Goal: Task Accomplishment & Management: Manage account settings

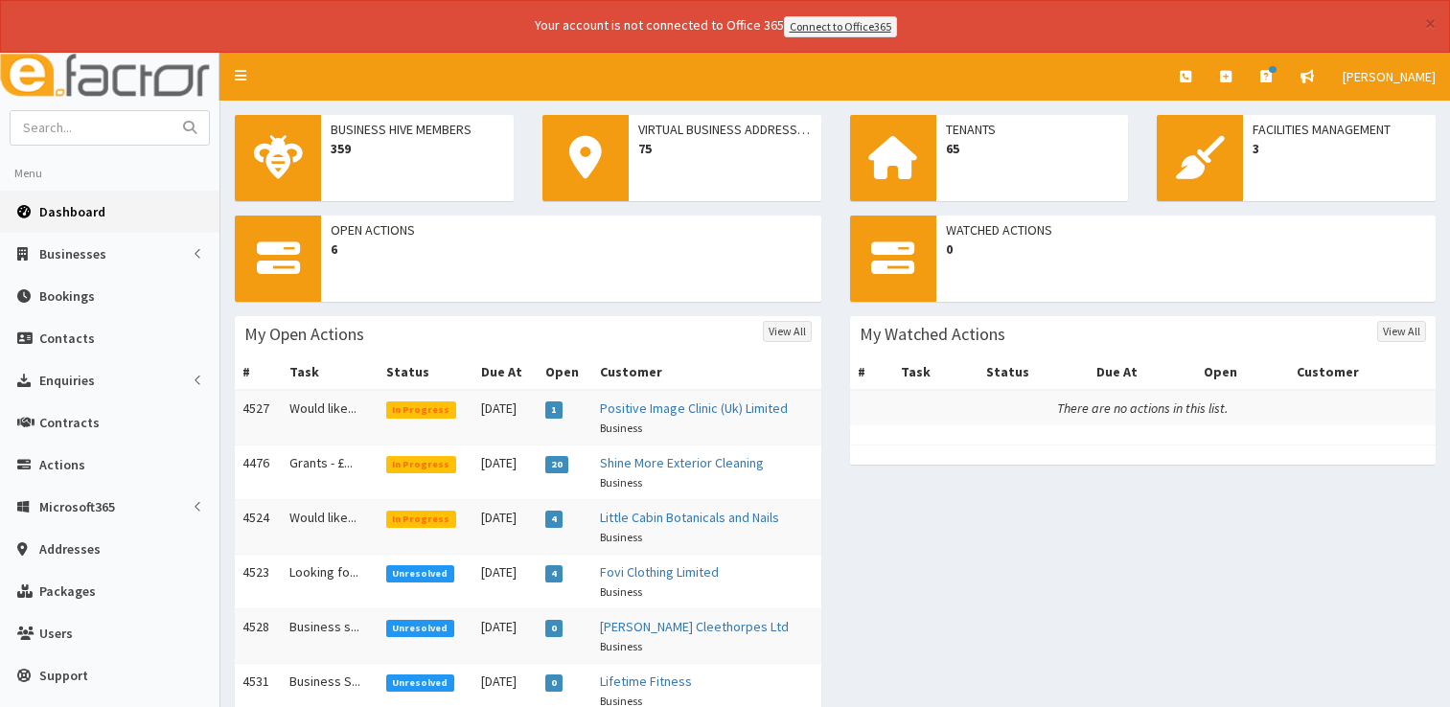
scroll to position [101, 0]
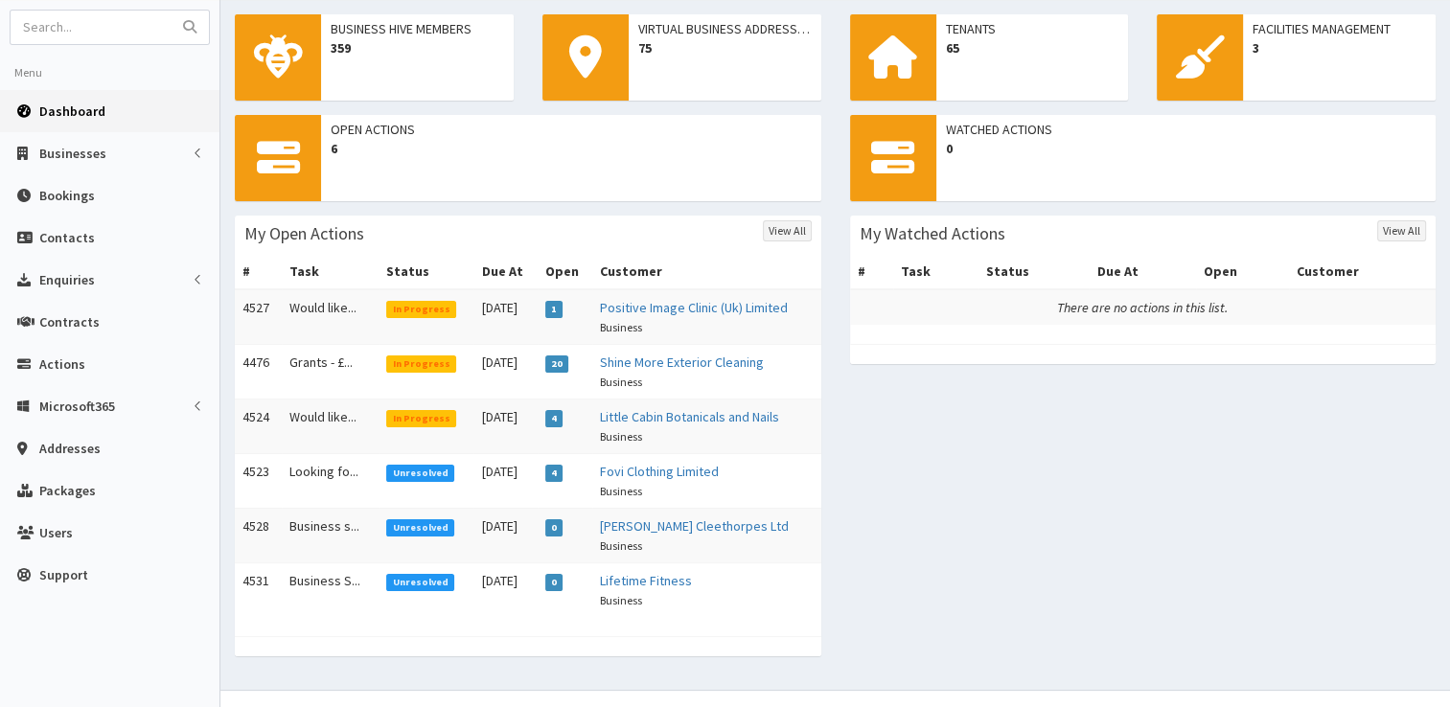
click at [55, 113] on span "Dashboard" at bounding box center [72, 111] width 66 height 17
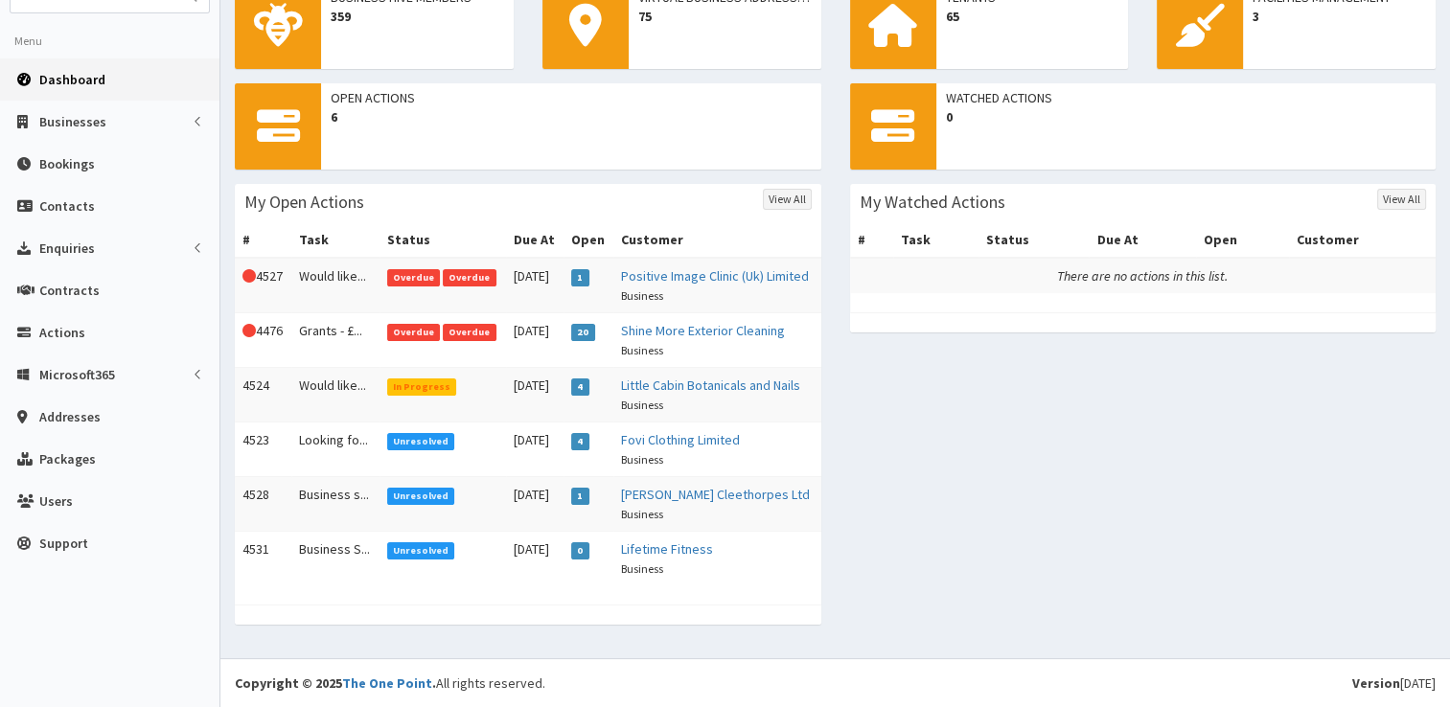
scroll to position [168, 0]
click at [316, 312] on td "Grants - £..." at bounding box center [335, 339] width 88 height 55
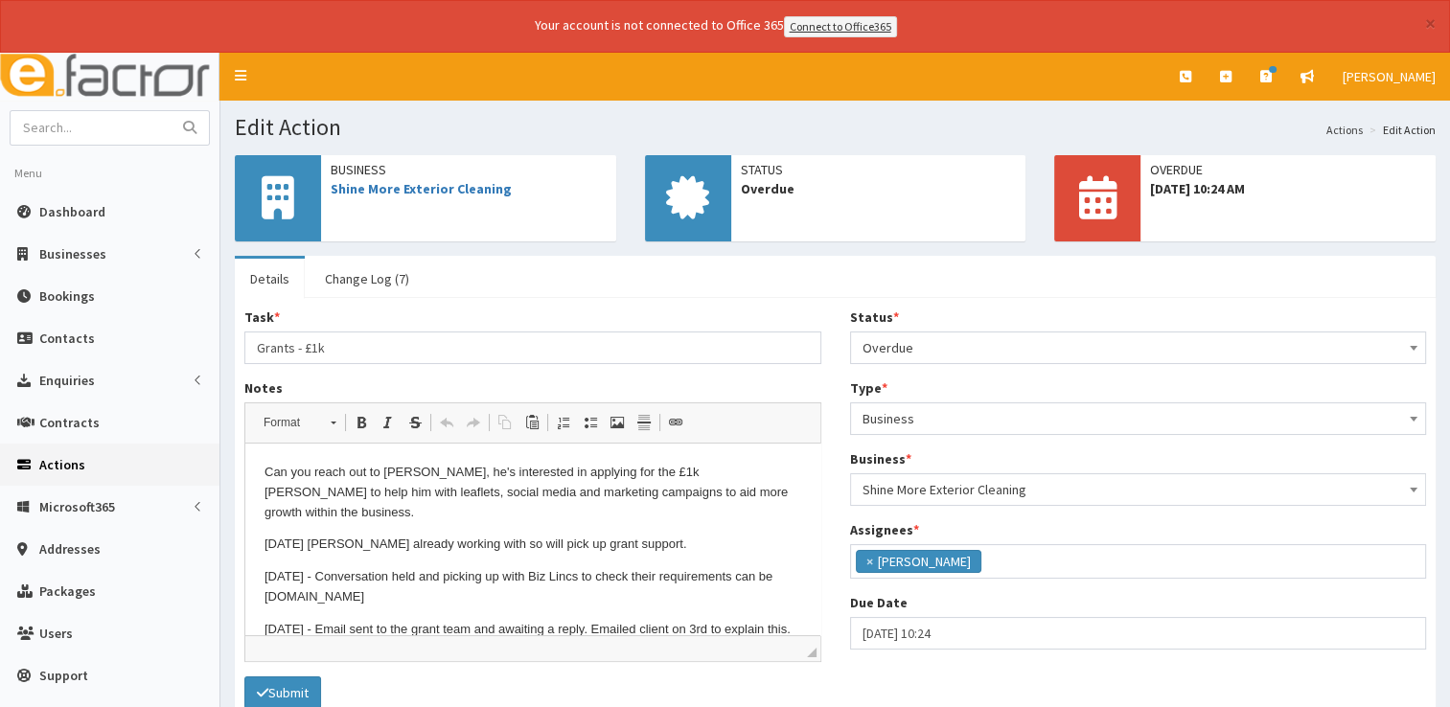
scroll to position [101, 0]
click at [947, 353] on span "Overdue" at bounding box center [1139, 348] width 552 height 27
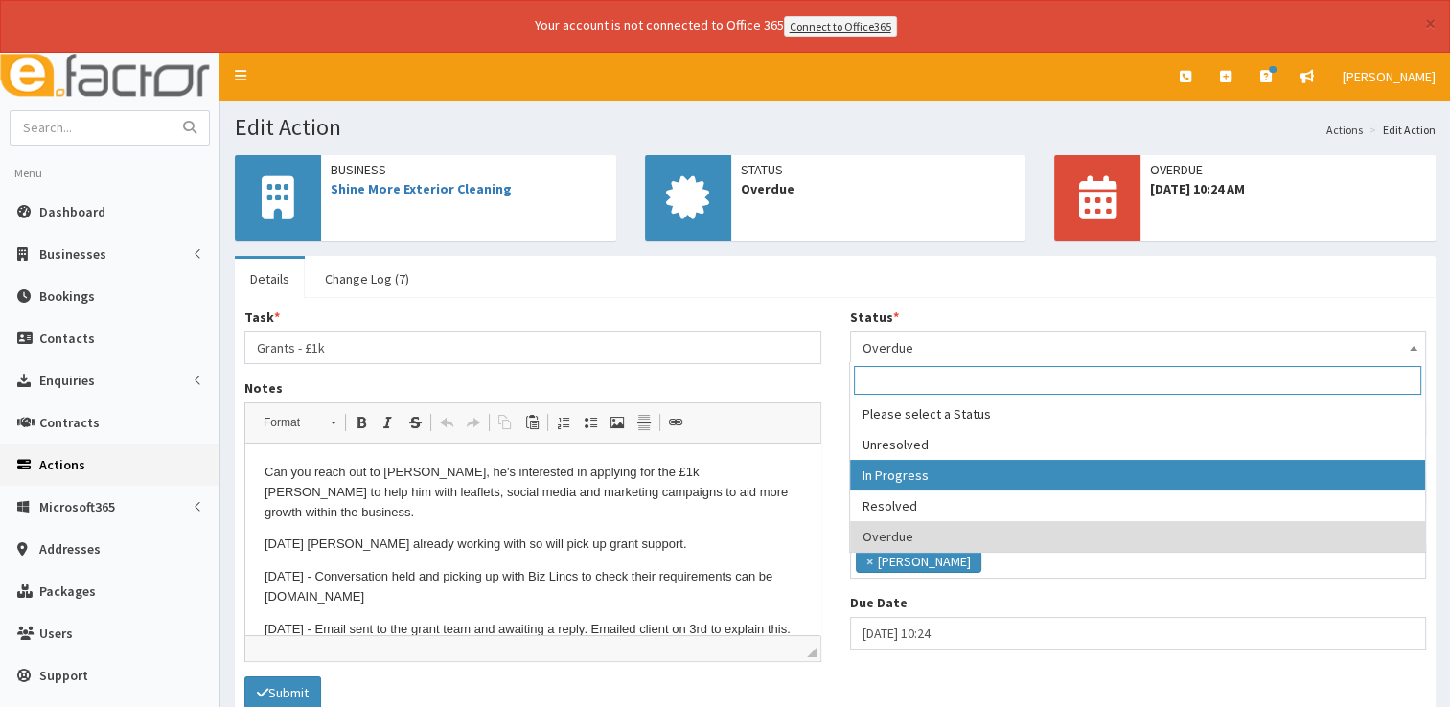
select select "2"
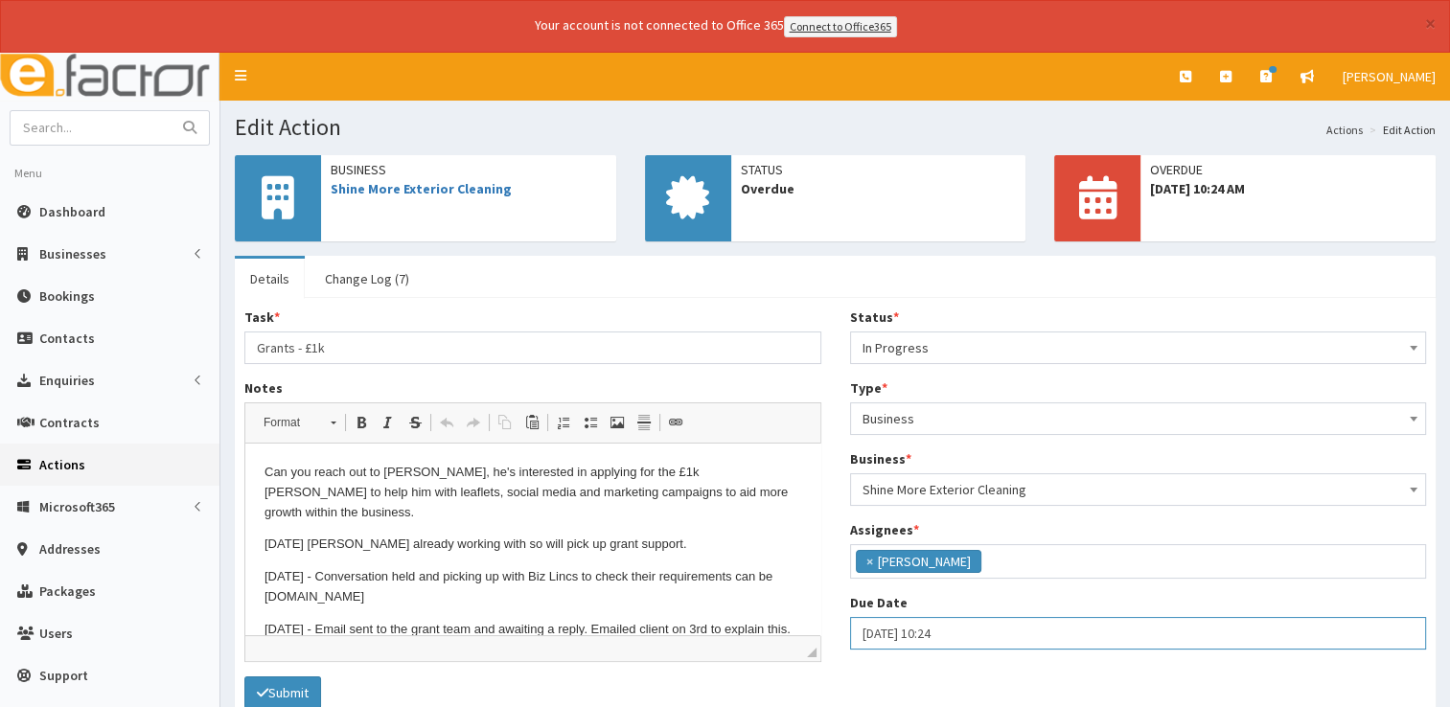
click at [973, 631] on input "10-09-2025 10:24" at bounding box center [1138, 633] width 577 height 33
select select "10"
select select "24"
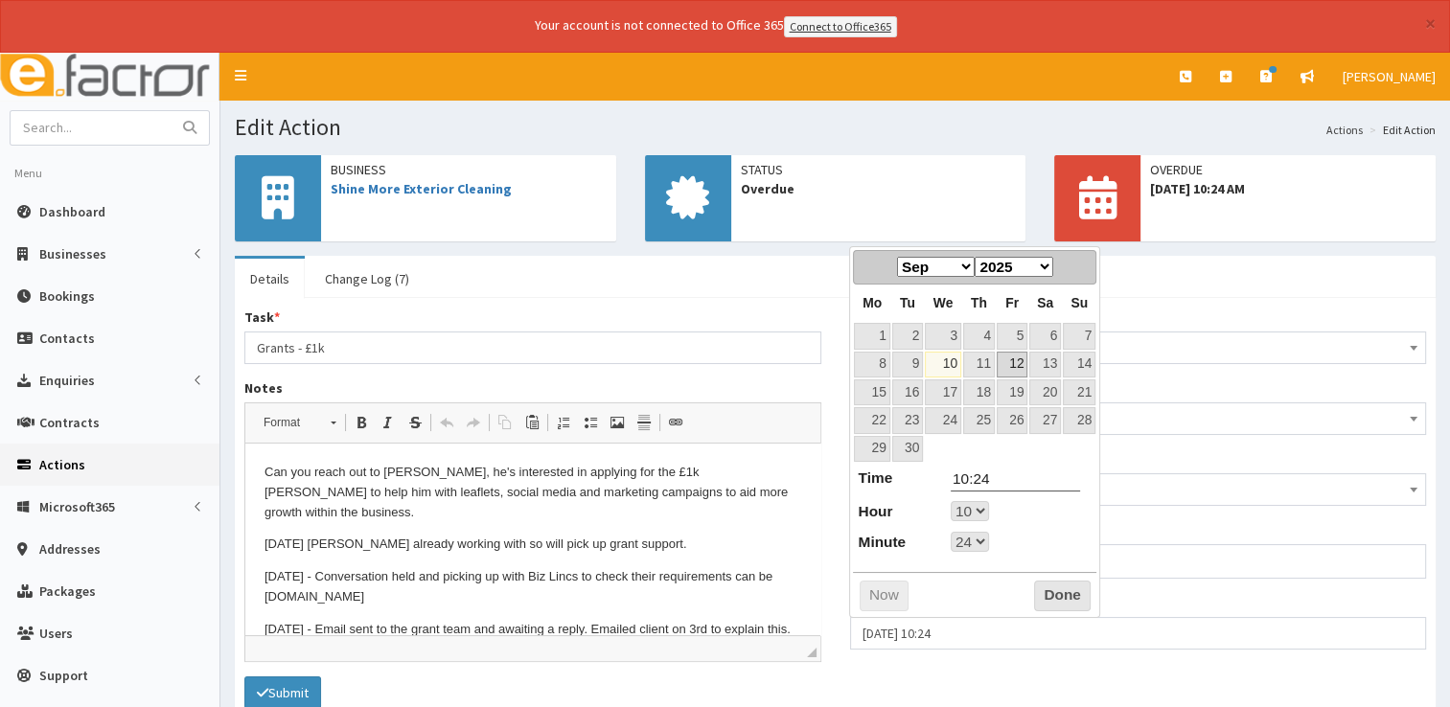
click at [1016, 359] on link "12" at bounding box center [1012, 365] width 31 height 26
type input "12-09-2025 10:24"
select select "10"
select select "24"
click at [1050, 584] on button "Done" at bounding box center [1062, 596] width 57 height 31
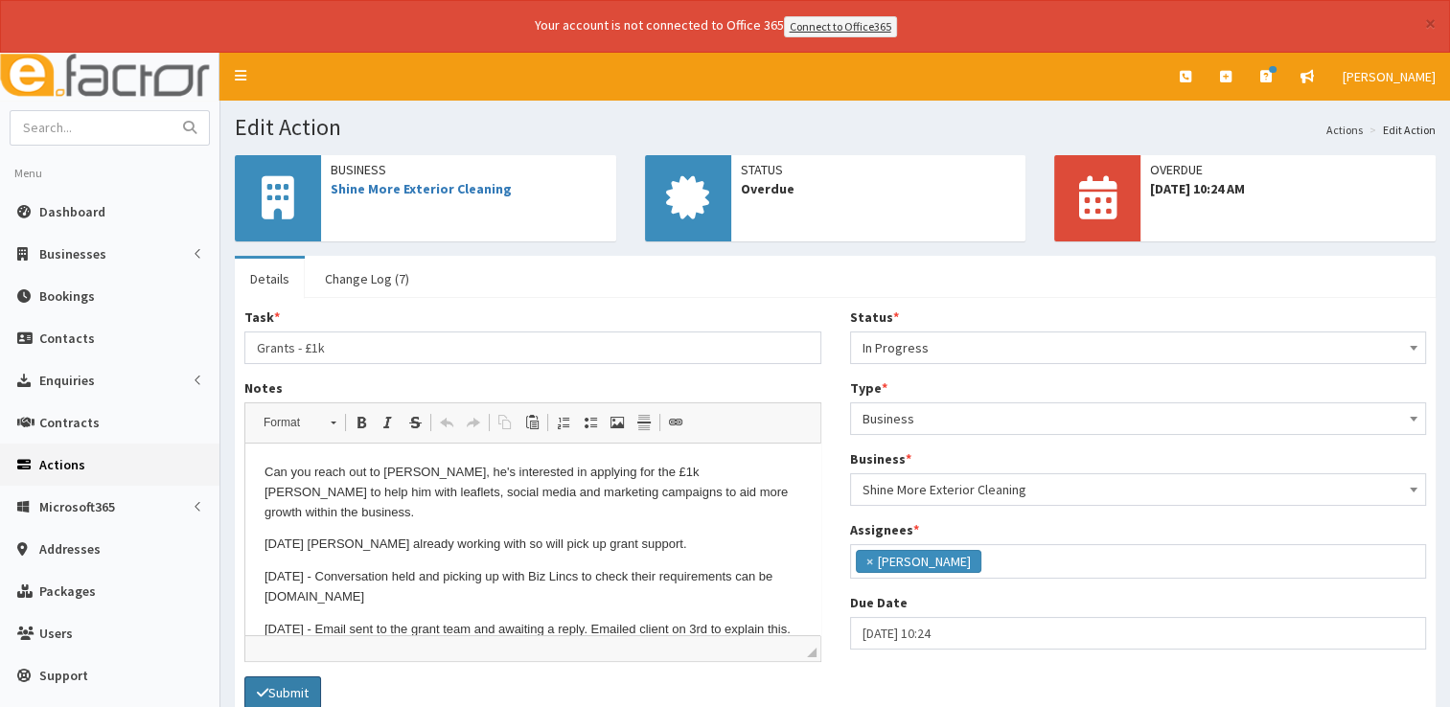
click at [280, 684] on button "Submit" at bounding box center [282, 693] width 77 height 33
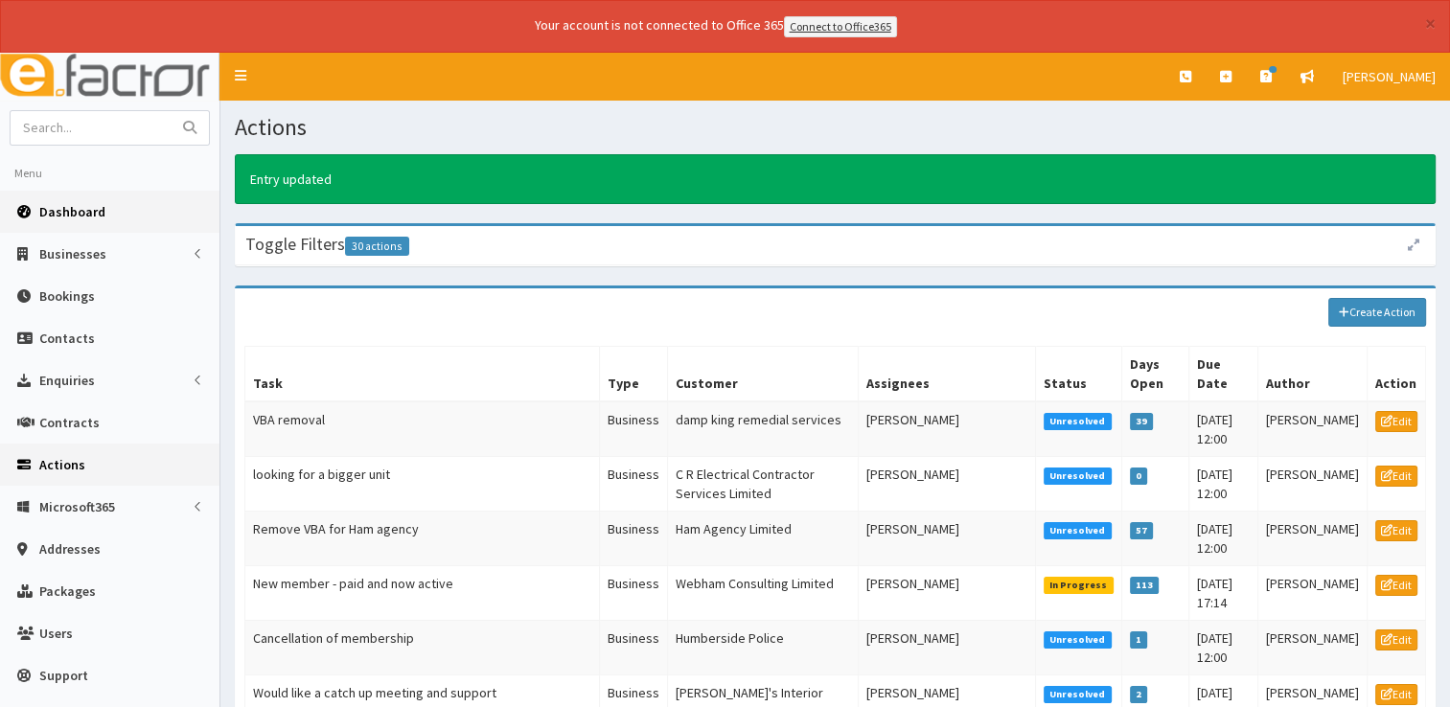
click at [64, 207] on span "Dashboard" at bounding box center [72, 211] width 66 height 17
